Goal: Task Accomplishment & Management: Complete application form

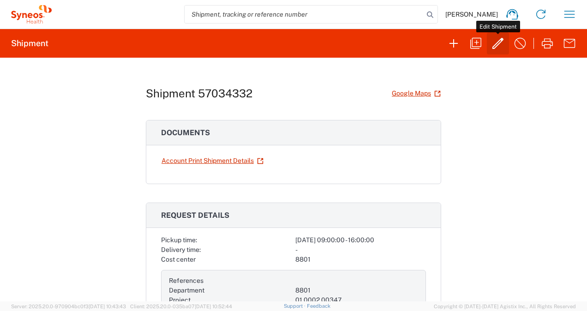
click at [496, 43] on icon "button" at bounding box center [497, 43] width 11 height 11
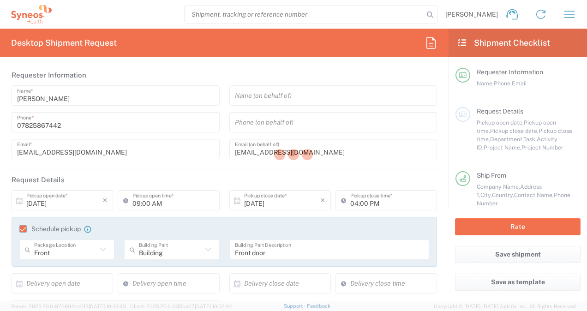
type input "01.0002.00347"
type input "CQ Non-billable"
type input "[GEOGRAPHIC_DATA]"
type input "Residential/Home"
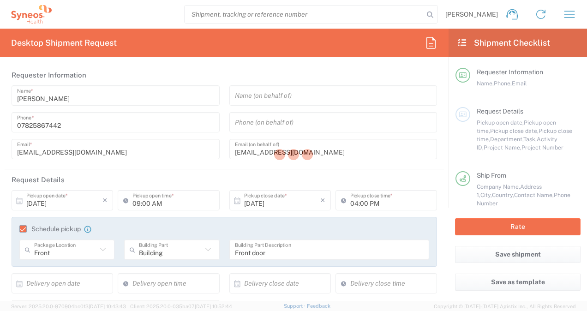
type input "[GEOGRAPHIC_DATA]"
type input "Business (General)"
type input "Large Box"
type input "[GEOGRAPHIC_DATA]"
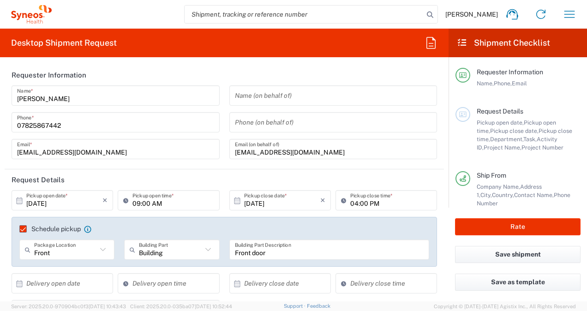
type input "8801"
type input "Large Box"
type input "[GEOGRAPHIC_DATA]"
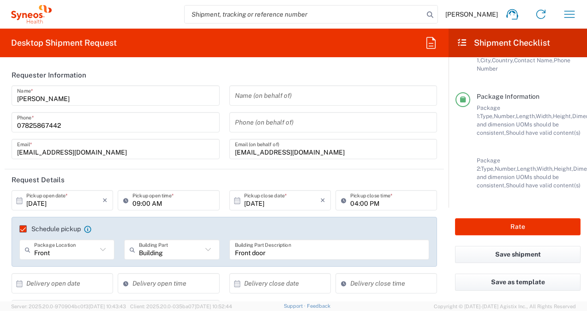
scroll to position [208, 0]
click at [549, 227] on button "Rate" at bounding box center [517, 226] width 125 height 17
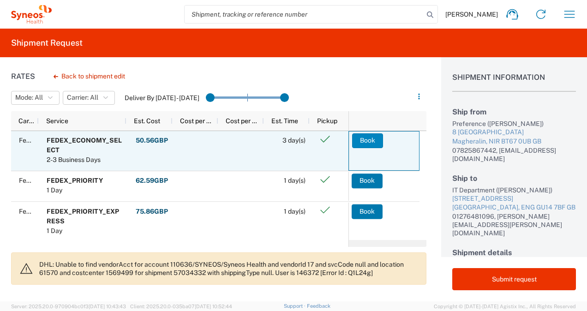
click at [370, 137] on button "Book" at bounding box center [367, 140] width 31 height 15
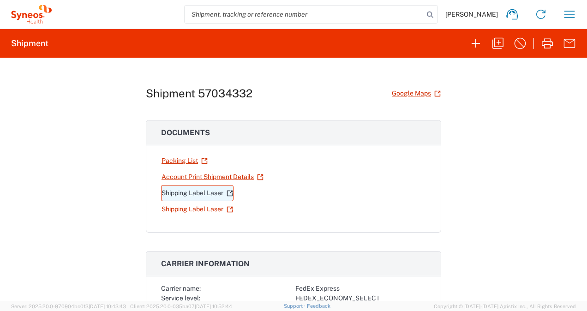
click at [210, 192] on link "Shipping Label Laser" at bounding box center [197, 193] width 72 height 16
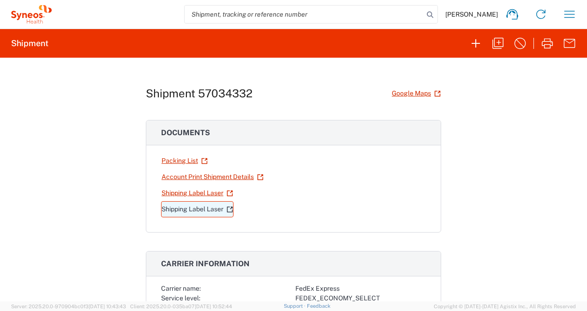
click at [199, 207] on link "Shipping Label Laser" at bounding box center [197, 209] width 72 height 16
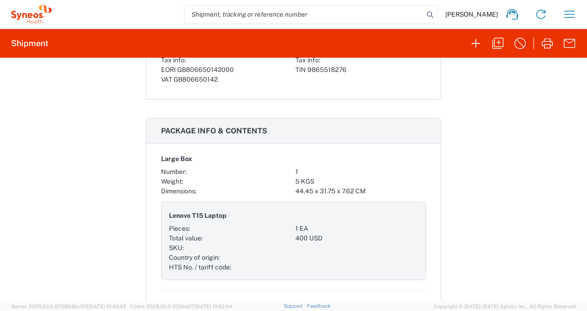
scroll to position [752, 0]
